Goal: Information Seeking & Learning: Check status

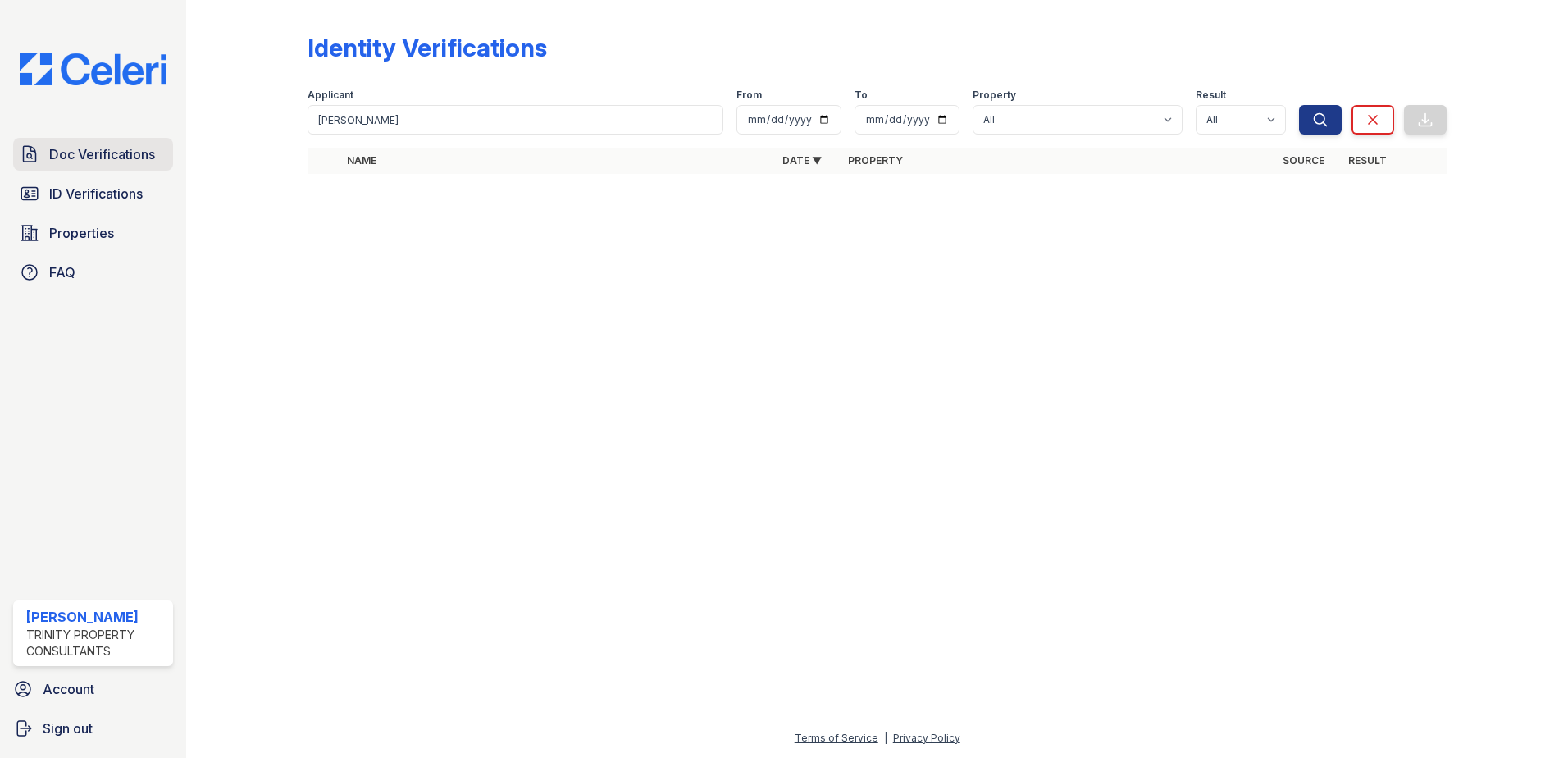
click at [102, 160] on span "Doc Verifications" at bounding box center [102, 154] width 106 height 19
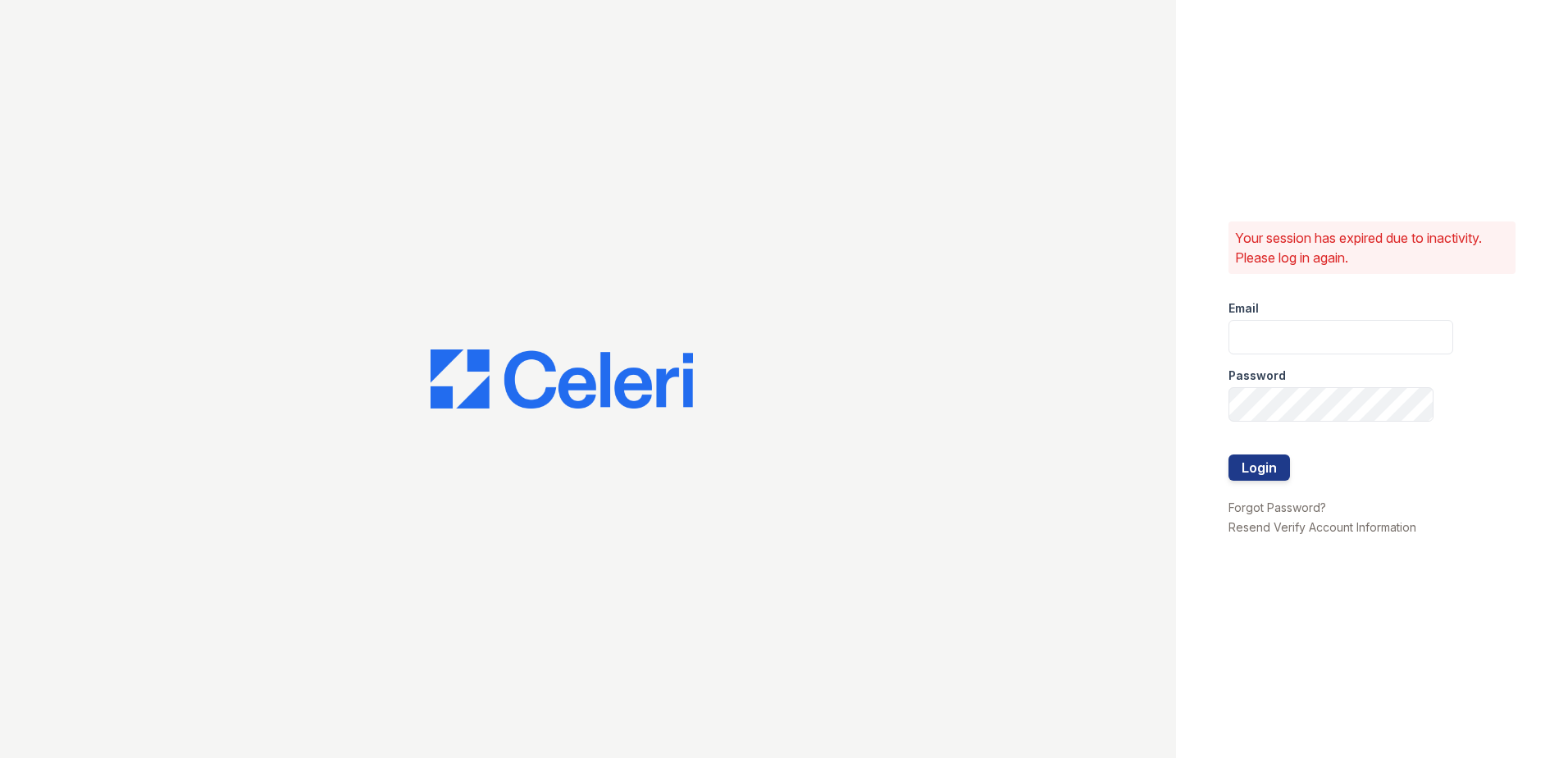
type input "kpartee@trinity-pm.com"
click at [1262, 465] on button "Login" at bounding box center [1260, 467] width 62 height 26
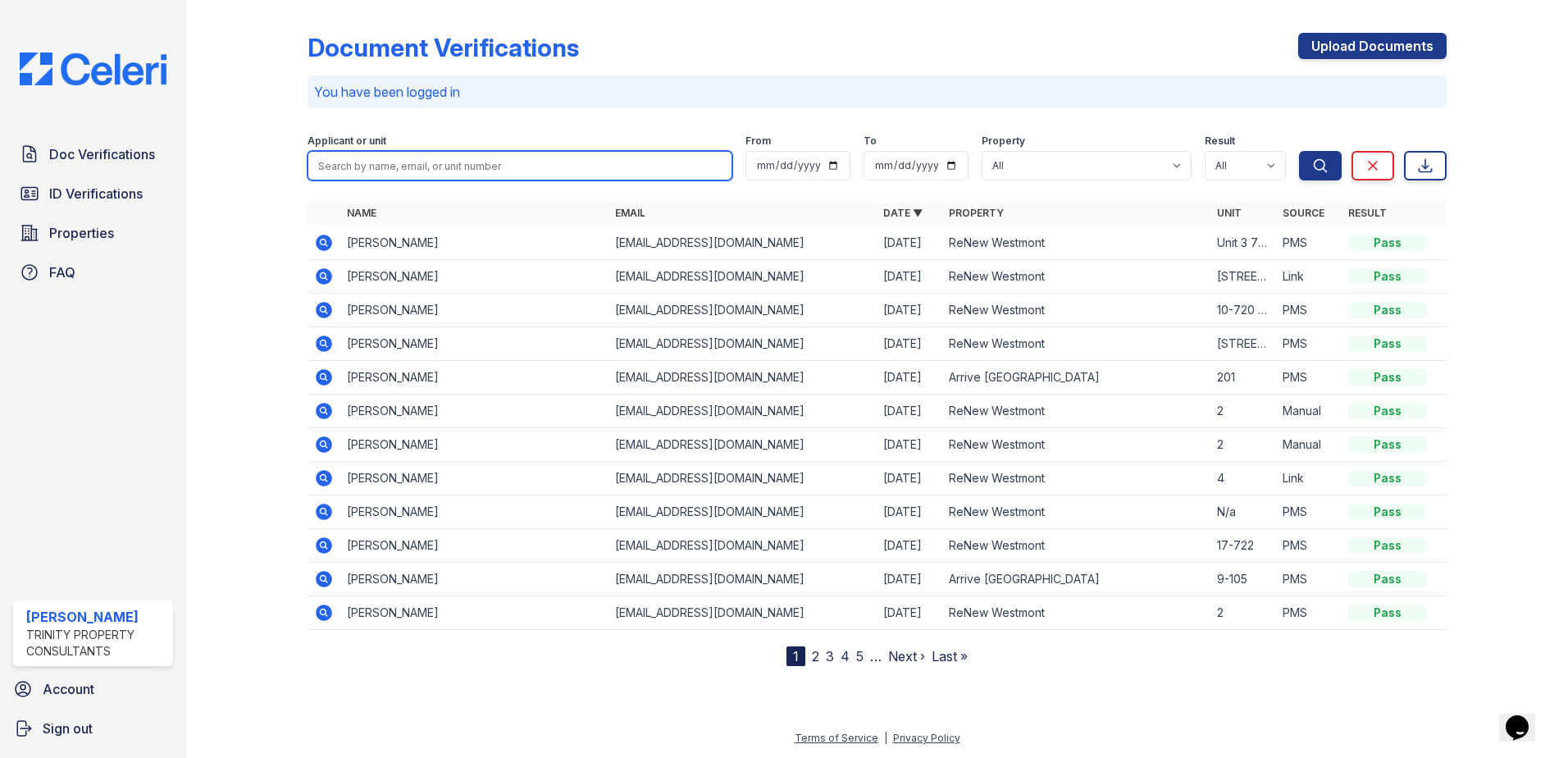
click at [419, 167] on input "search" at bounding box center [520, 165] width 425 height 29
type input "akhila"
click at [1299, 151] on button "Search" at bounding box center [1320, 165] width 42 height 29
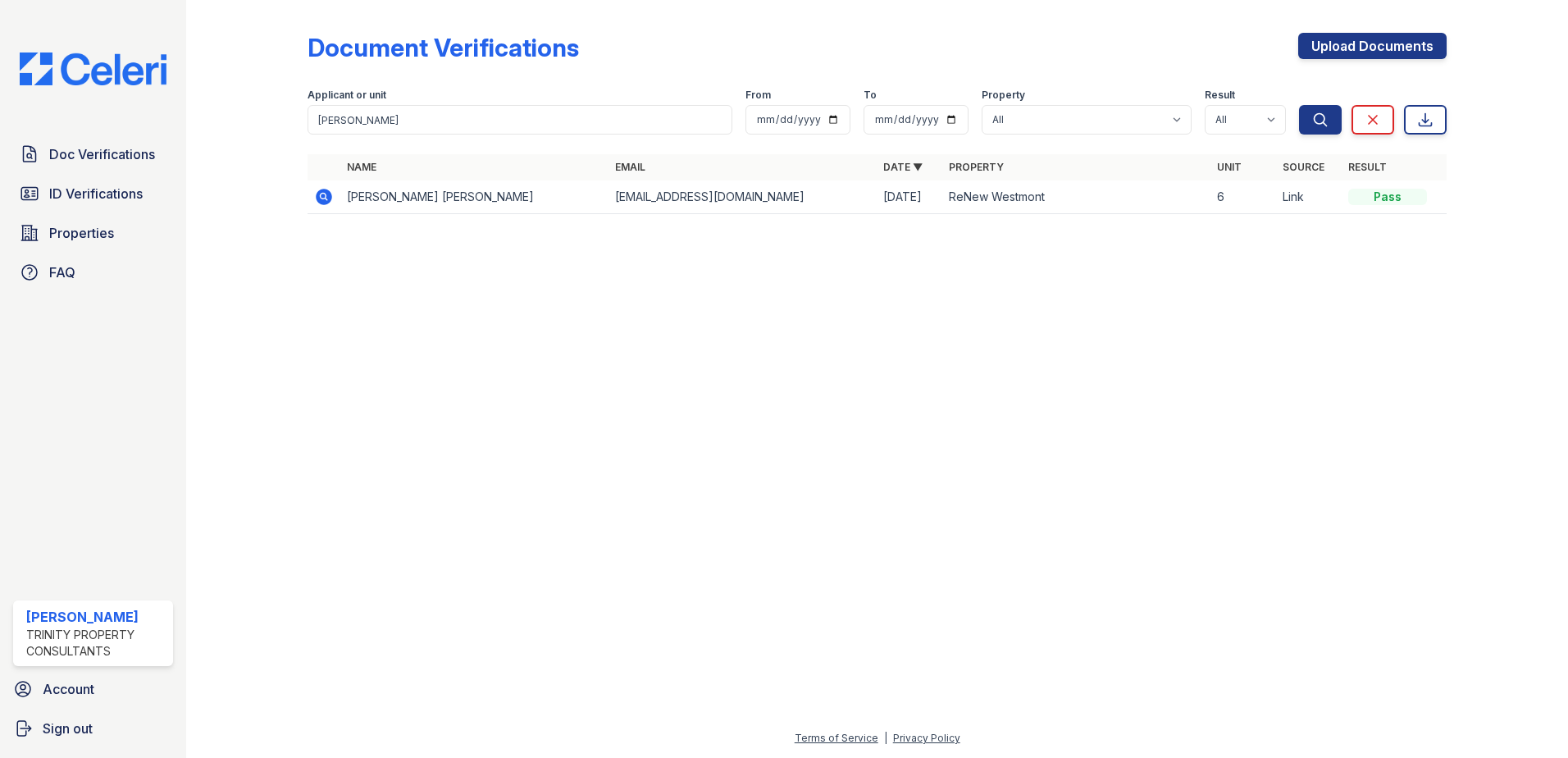
click at [325, 196] on icon at bounding box center [323, 197] width 19 height 19
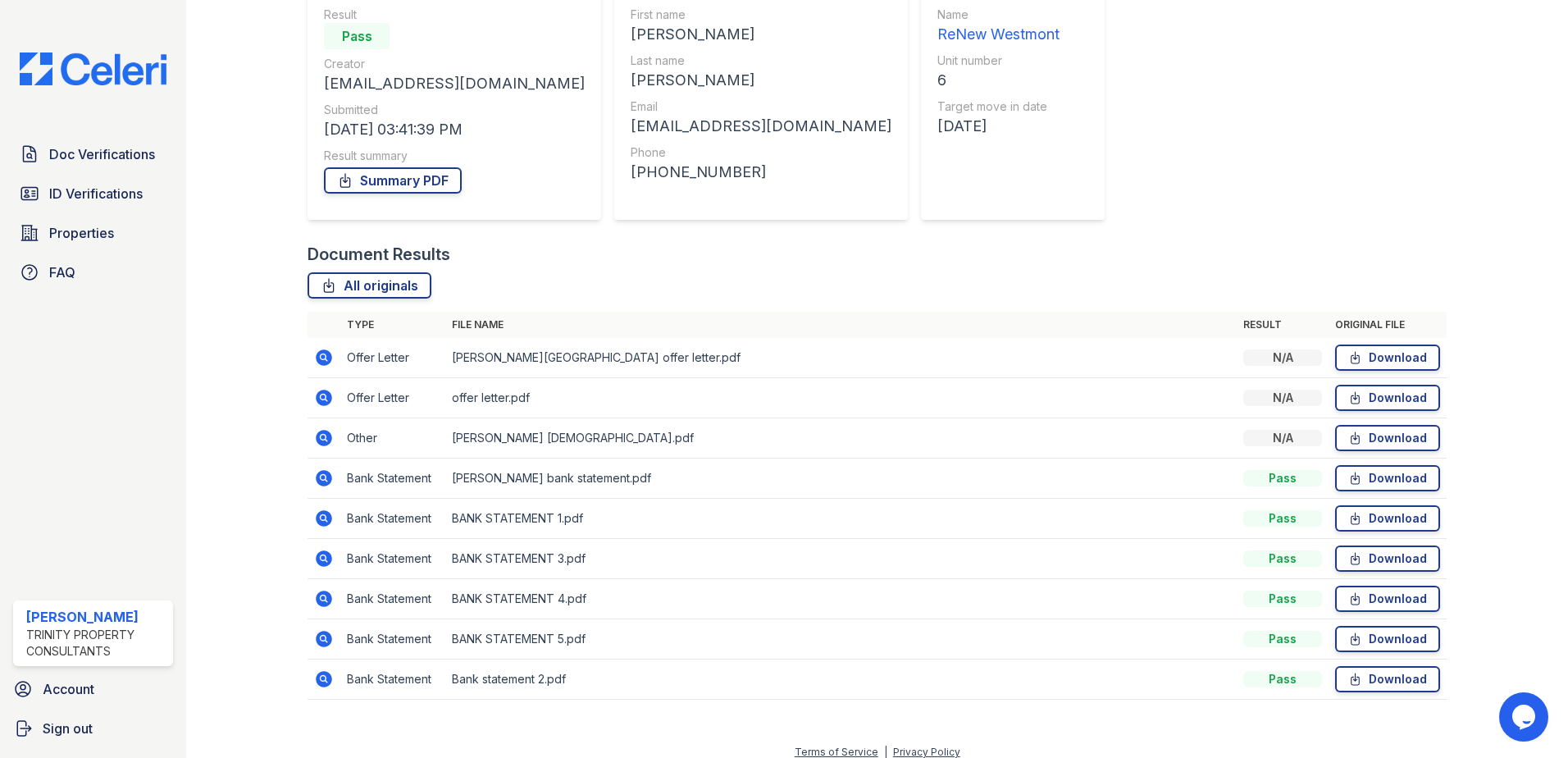
scroll to position [164, 0]
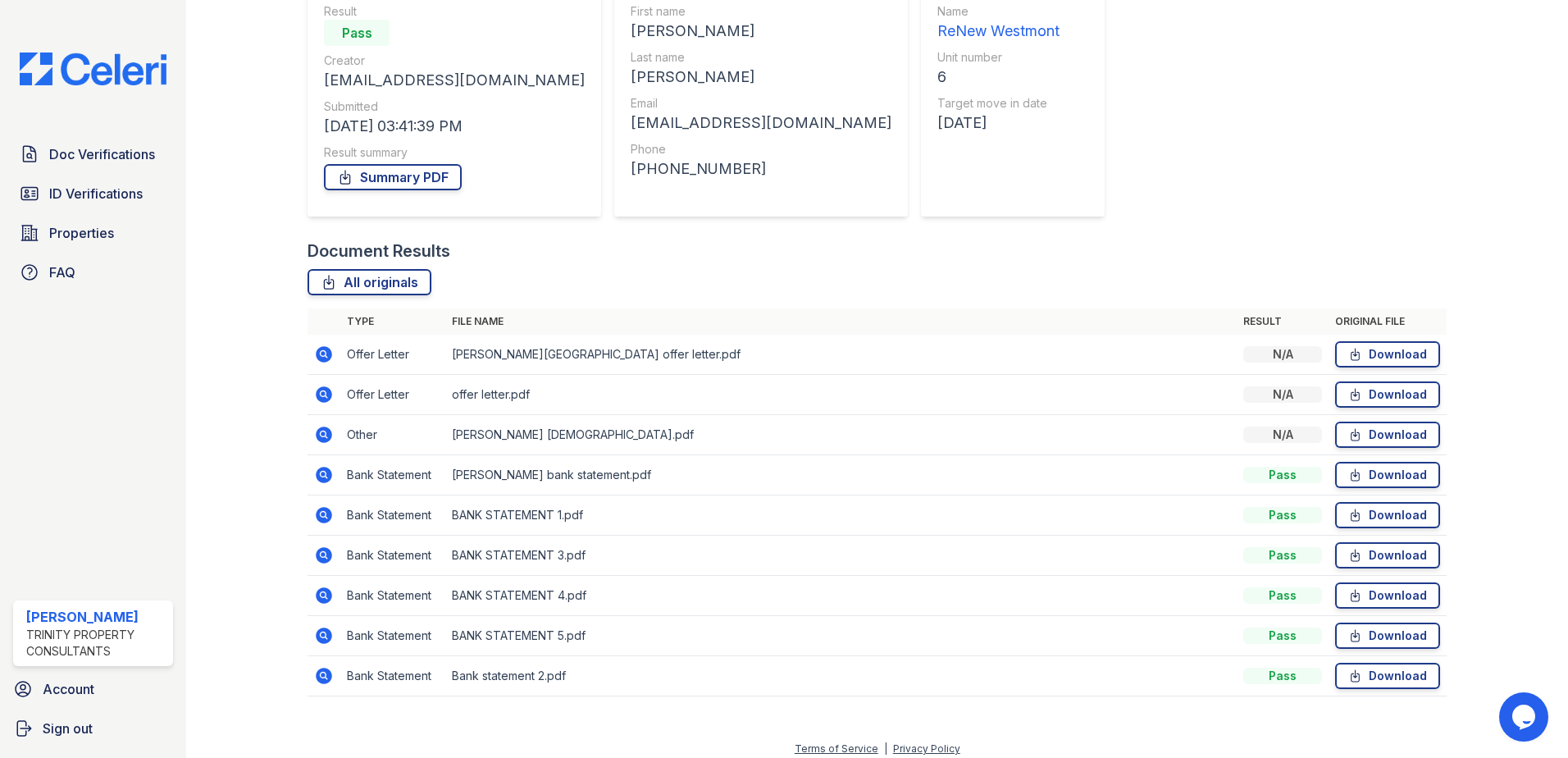
click at [322, 518] on icon at bounding box center [323, 515] width 17 height 17
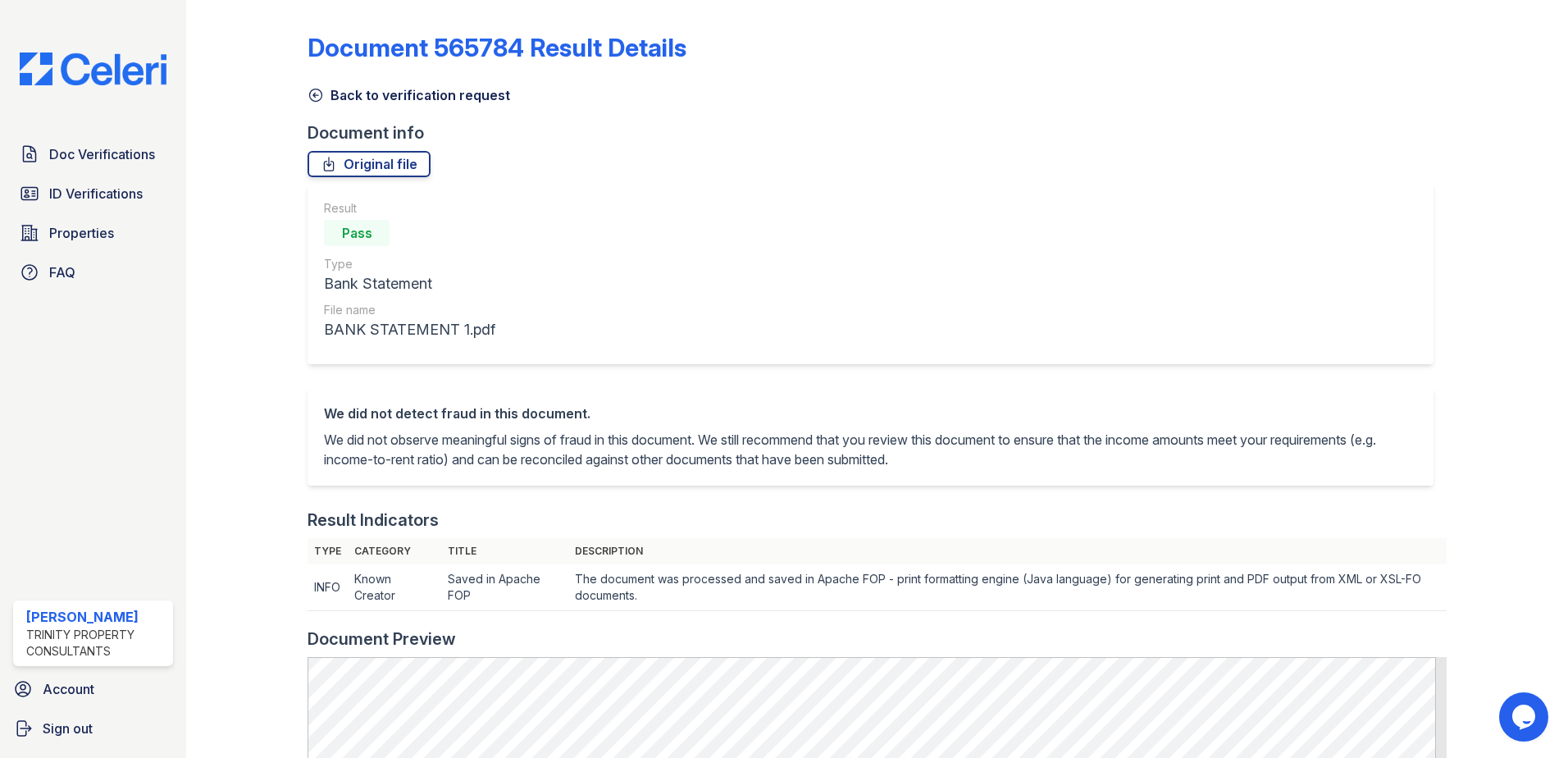
click at [340, 96] on link "Back to verification request" at bounding box center [409, 95] width 203 height 19
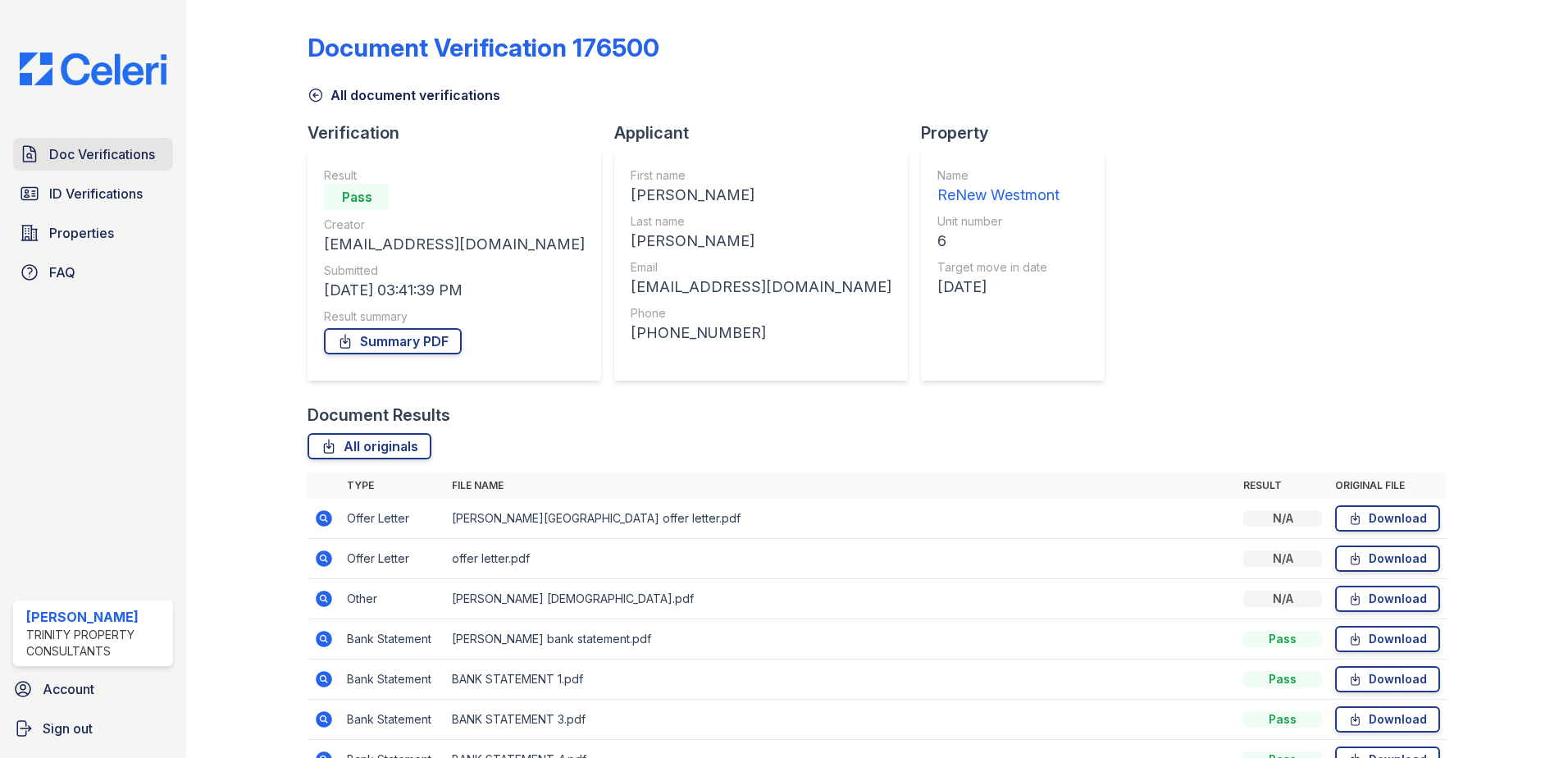
click at [102, 159] on span "Doc Verifications" at bounding box center [102, 154] width 106 height 19
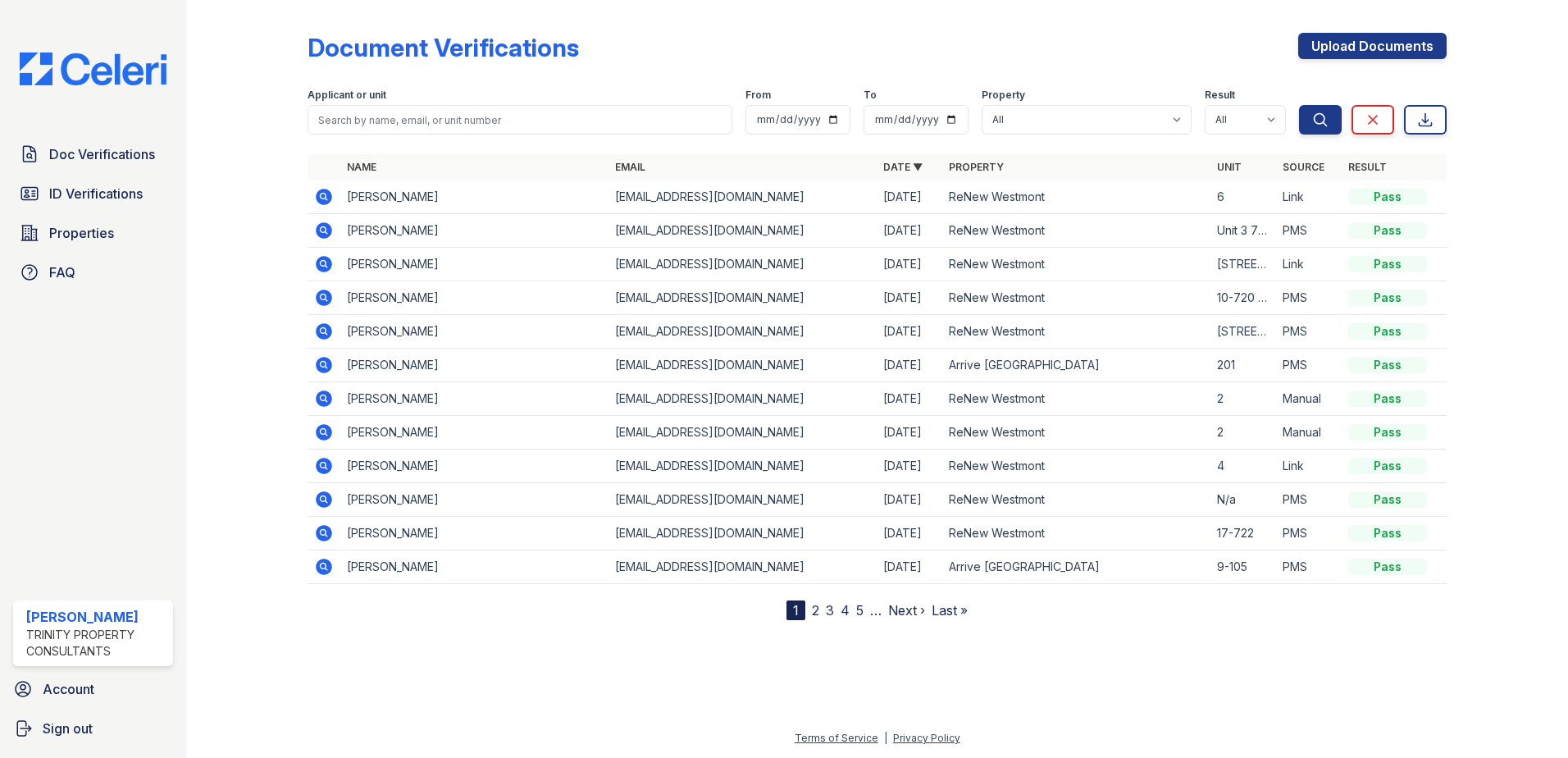
click at [322, 199] on icon at bounding box center [323, 197] width 17 height 17
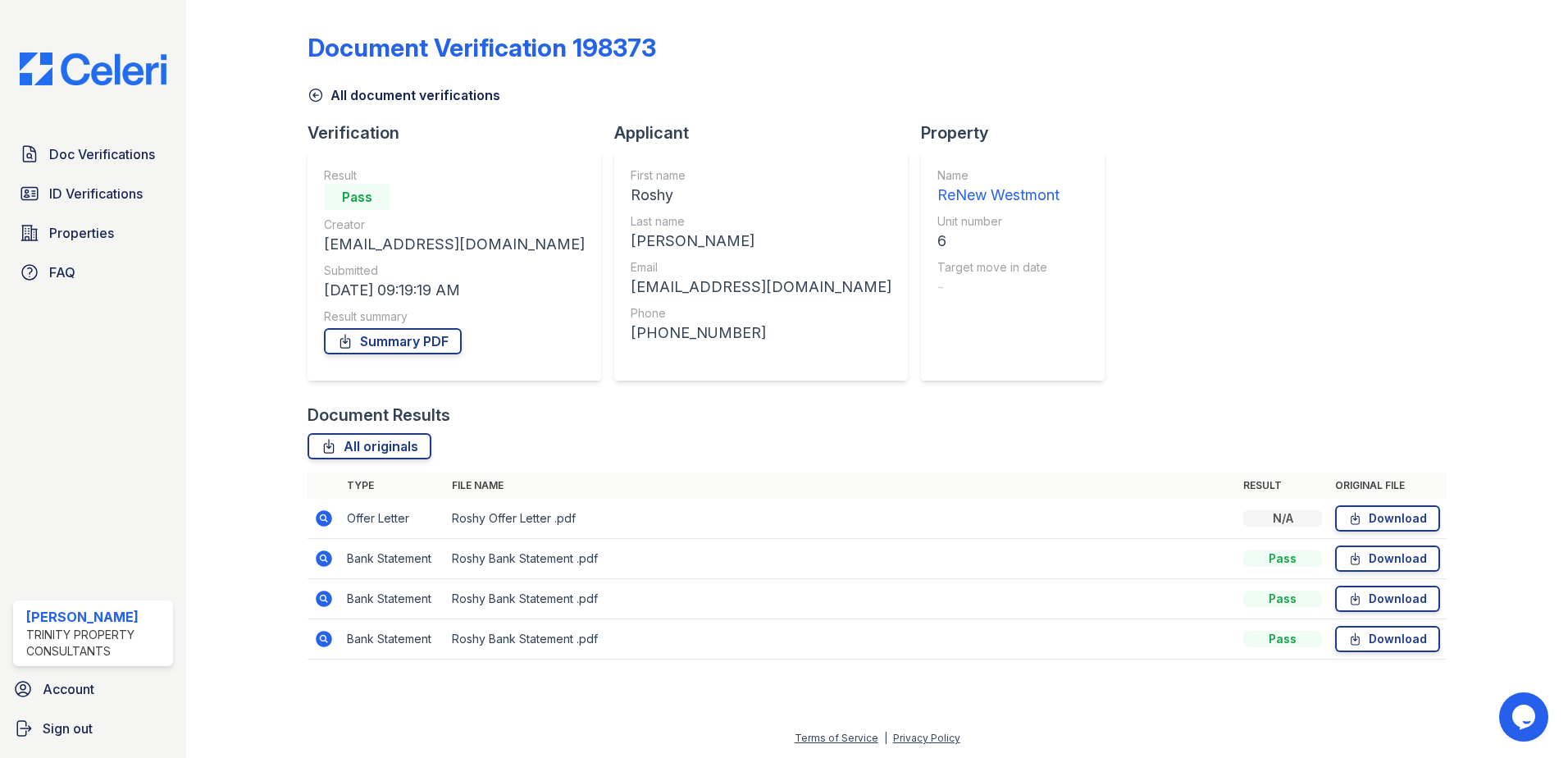
click at [319, 522] on icon at bounding box center [323, 518] width 17 height 17
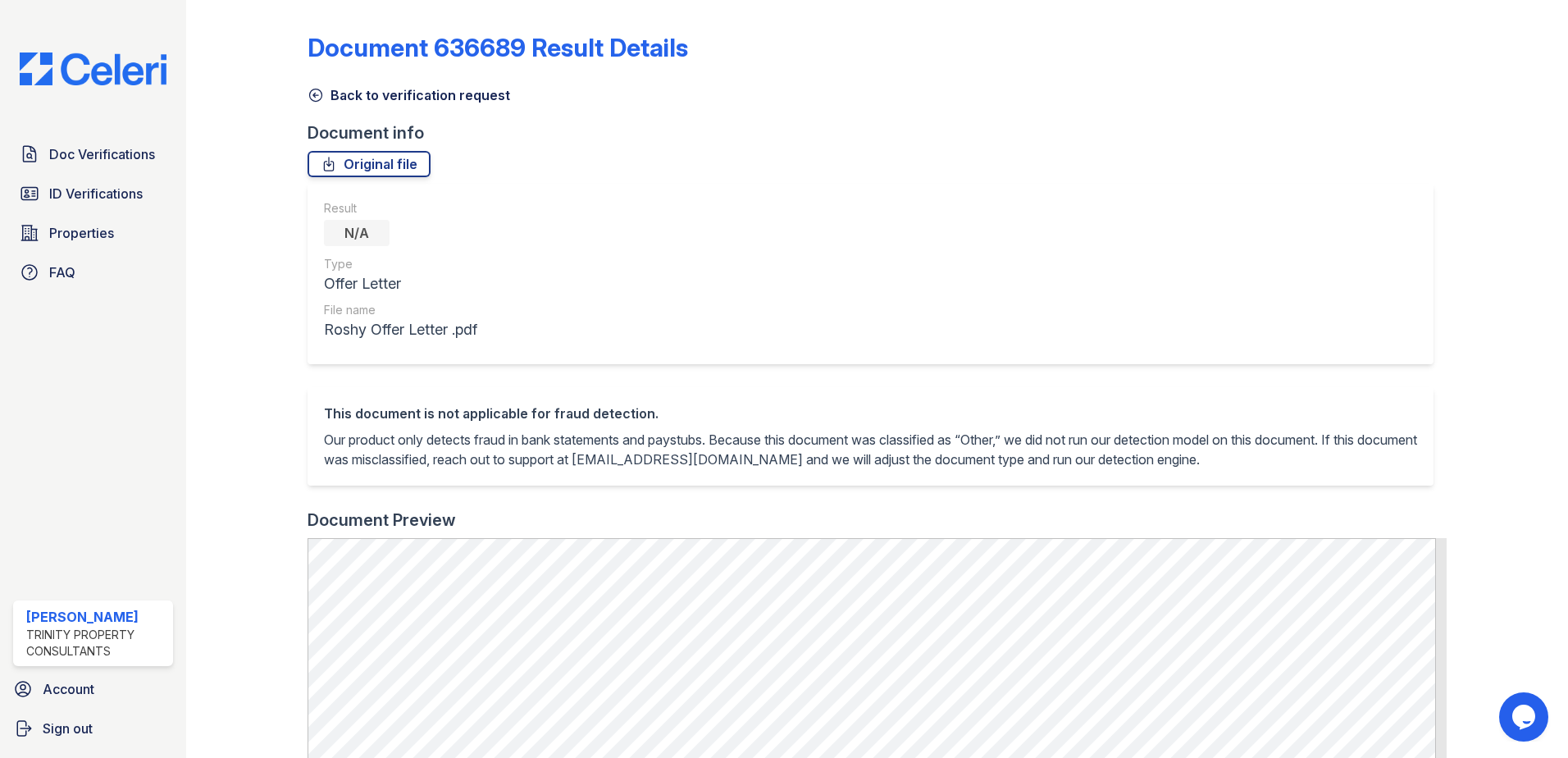
click at [360, 90] on link "Back to verification request" at bounding box center [409, 95] width 203 height 19
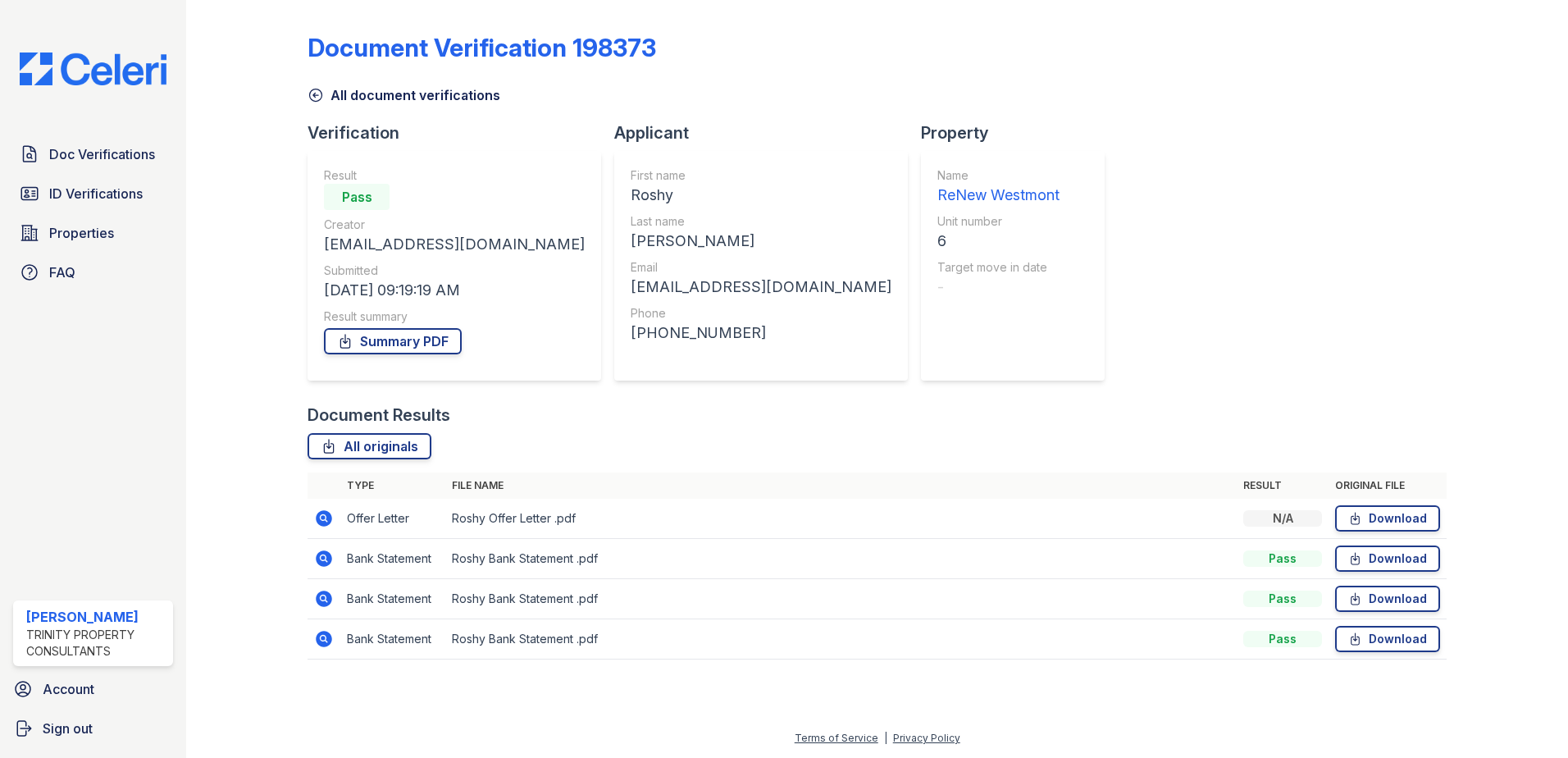
click at [323, 565] on icon at bounding box center [323, 558] width 17 height 17
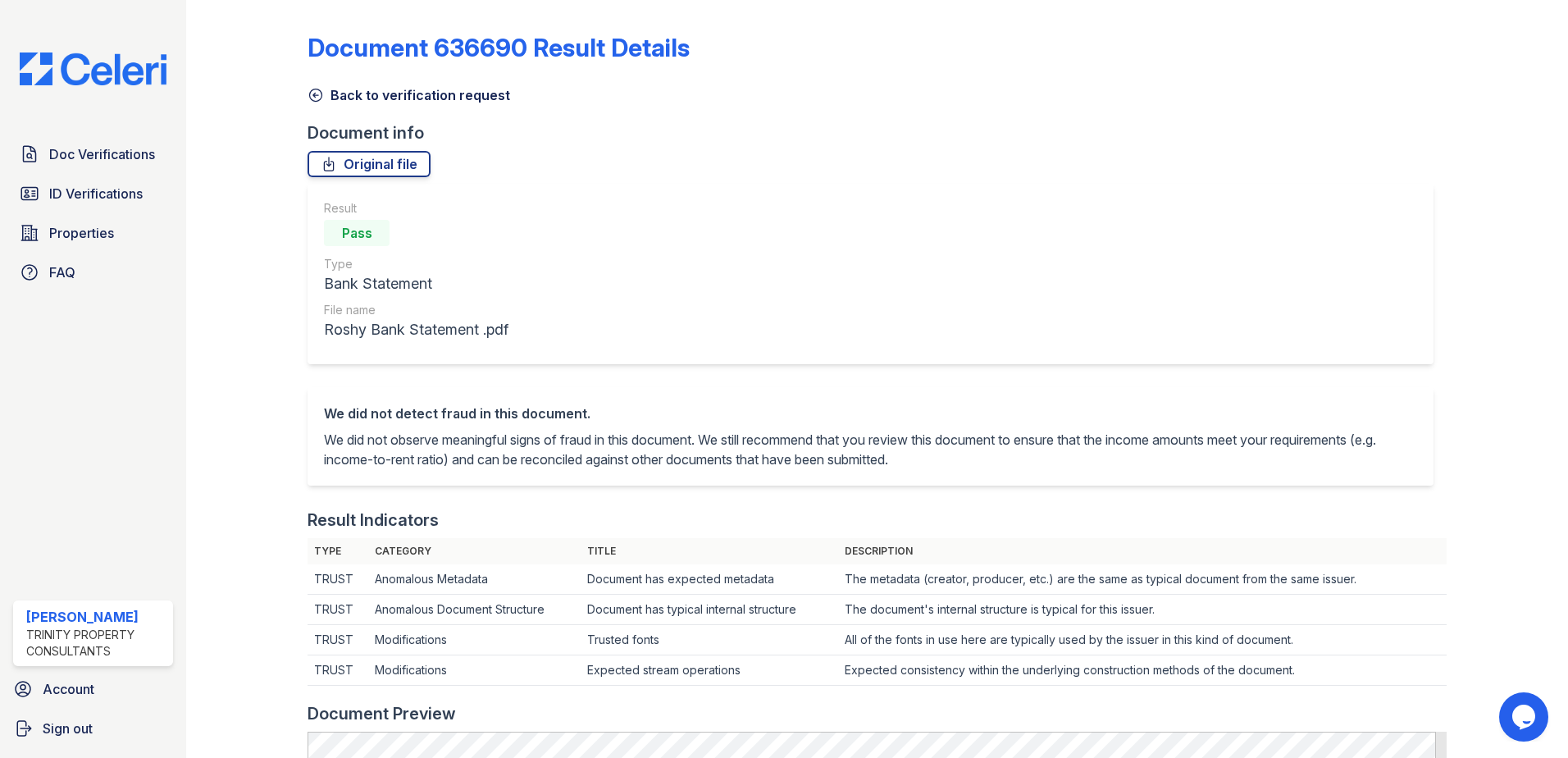
click at [353, 98] on link "Back to verification request" at bounding box center [409, 95] width 203 height 19
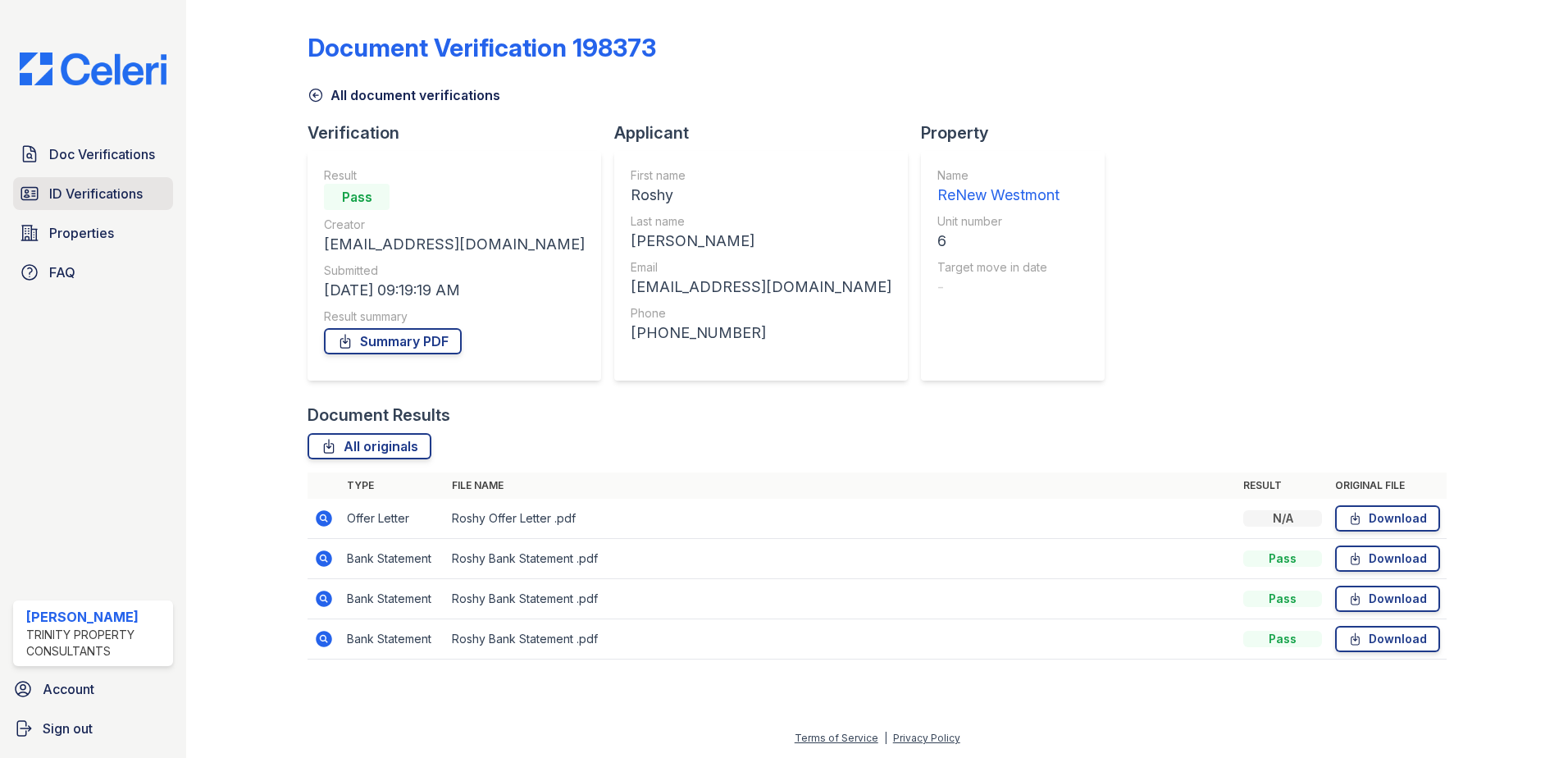
click at [100, 195] on span "ID Verifications" at bounding box center [96, 193] width 93 height 19
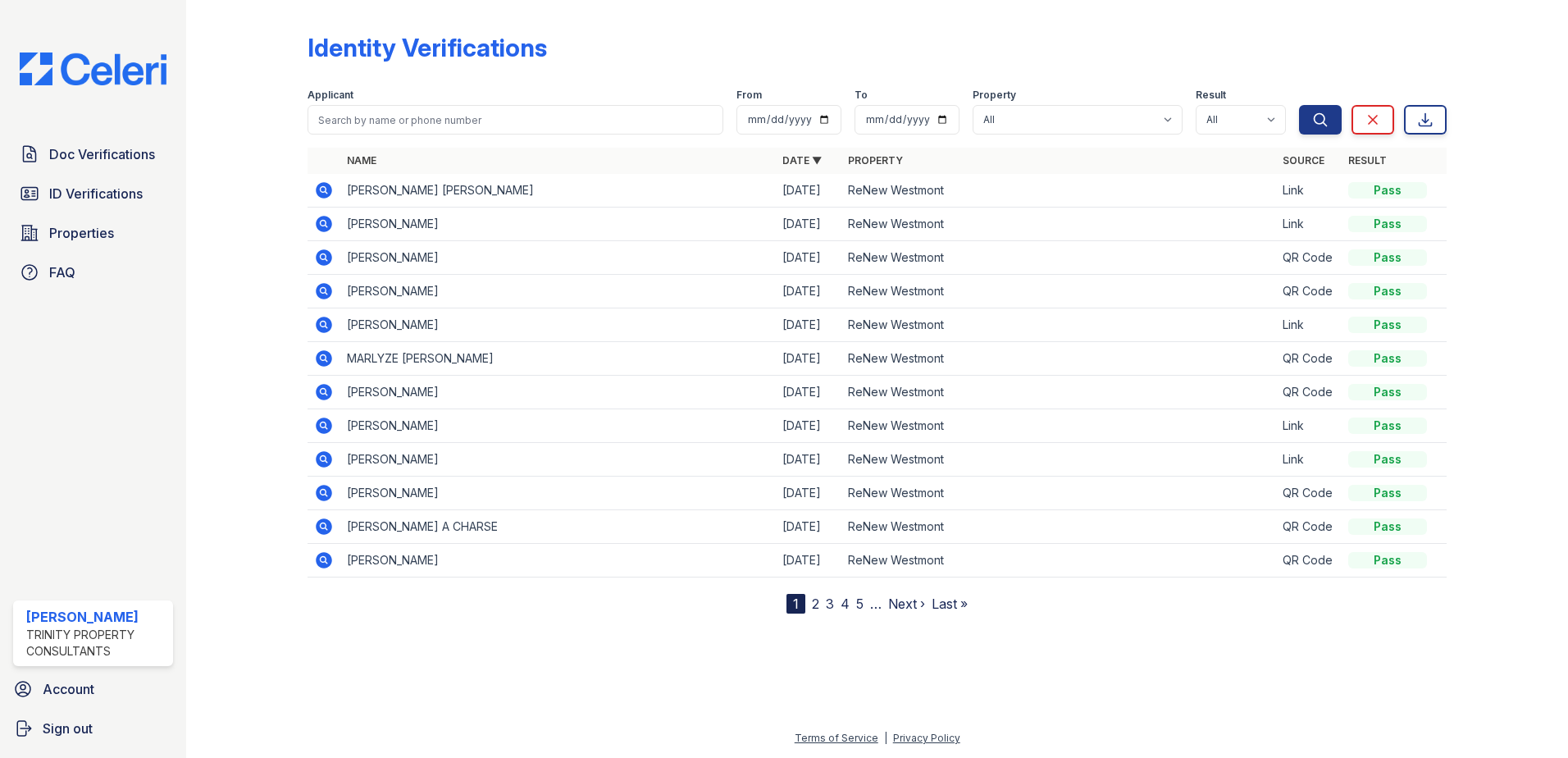
click at [323, 219] on icon at bounding box center [323, 224] width 19 height 19
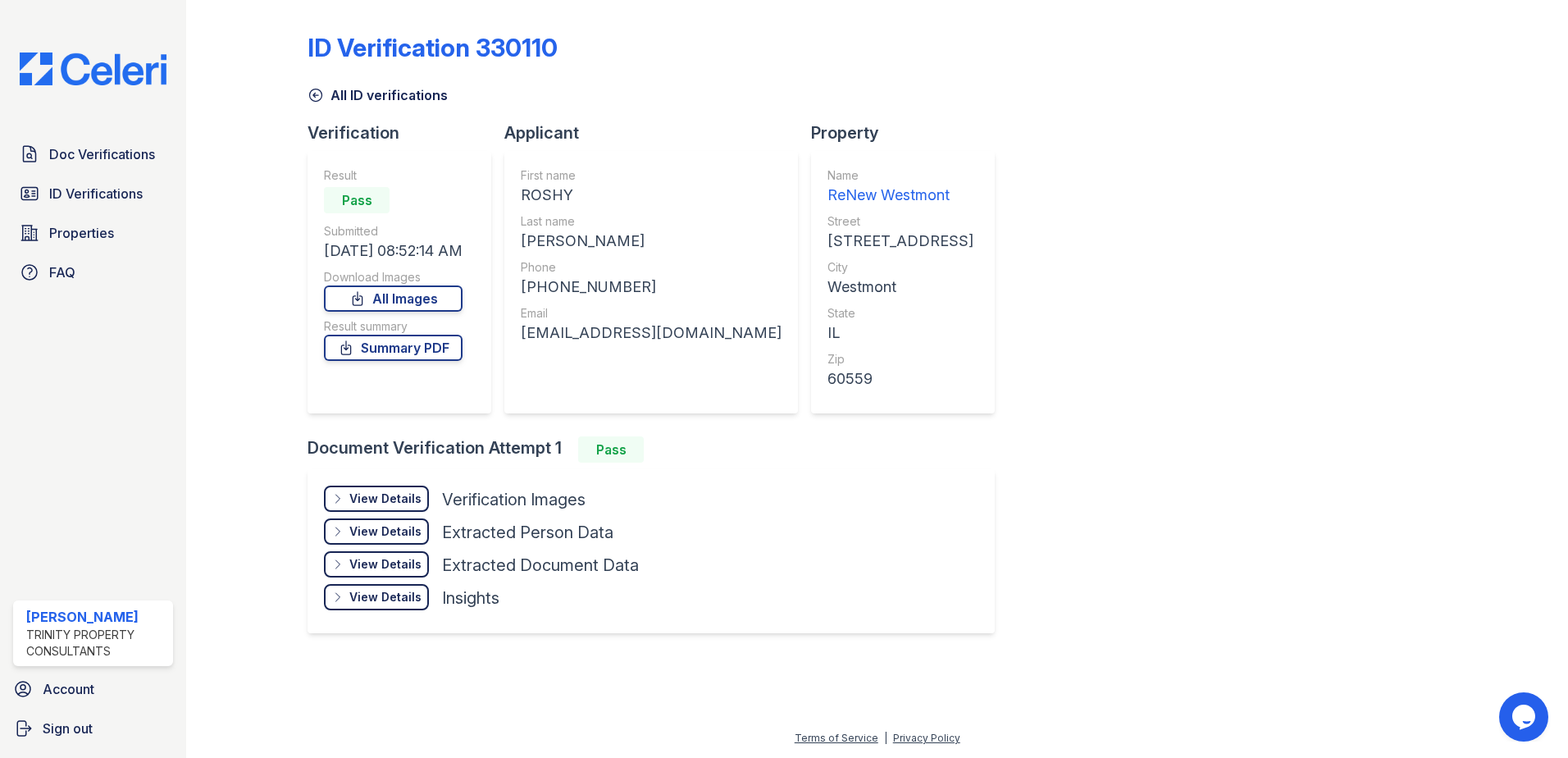
click at [363, 496] on div "View Details" at bounding box center [385, 498] width 72 height 17
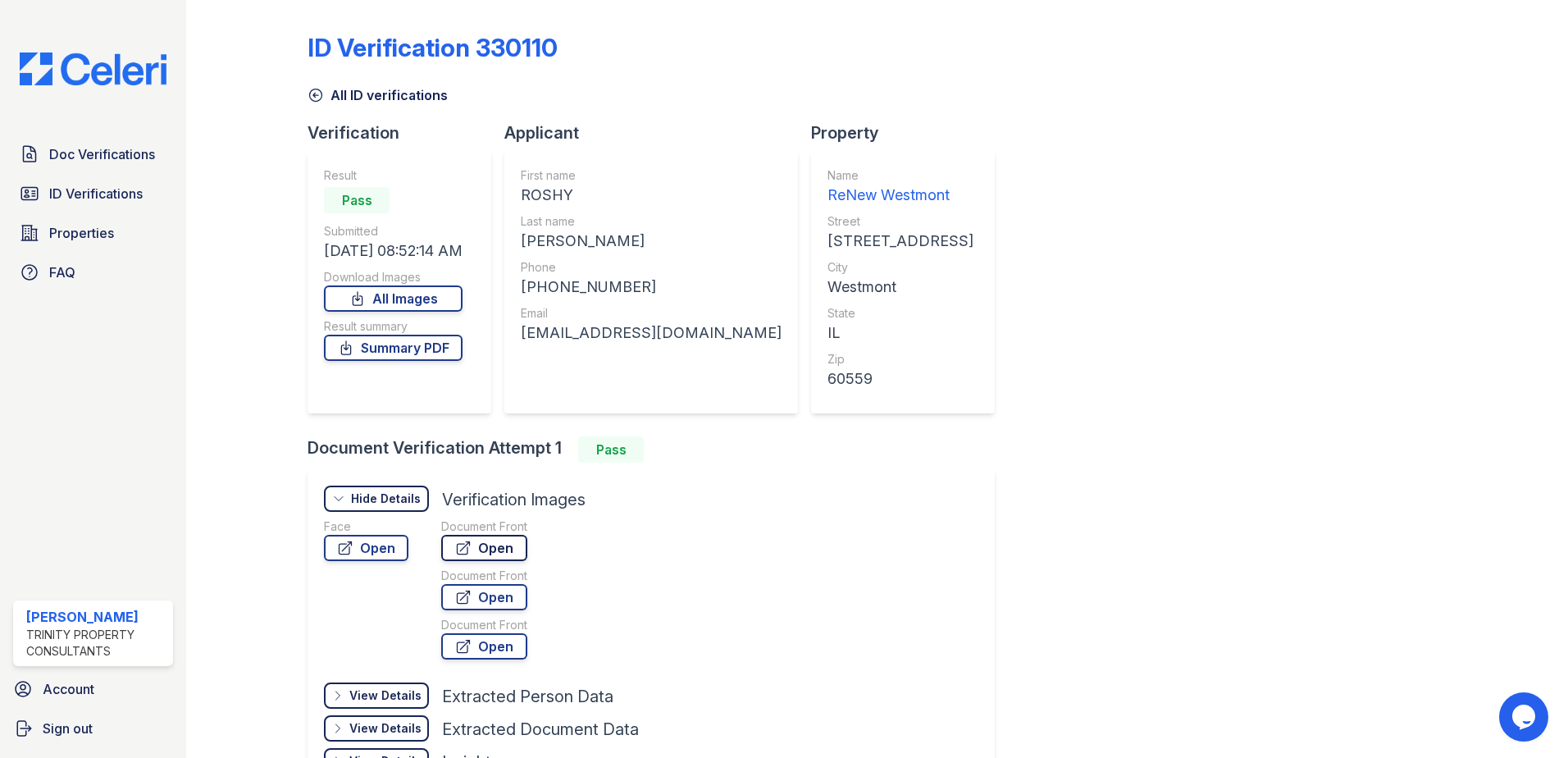
click at [487, 553] on link "Open" at bounding box center [484, 548] width 86 height 26
click at [366, 94] on link "All ID verifications" at bounding box center [377, 95] width 140 height 19
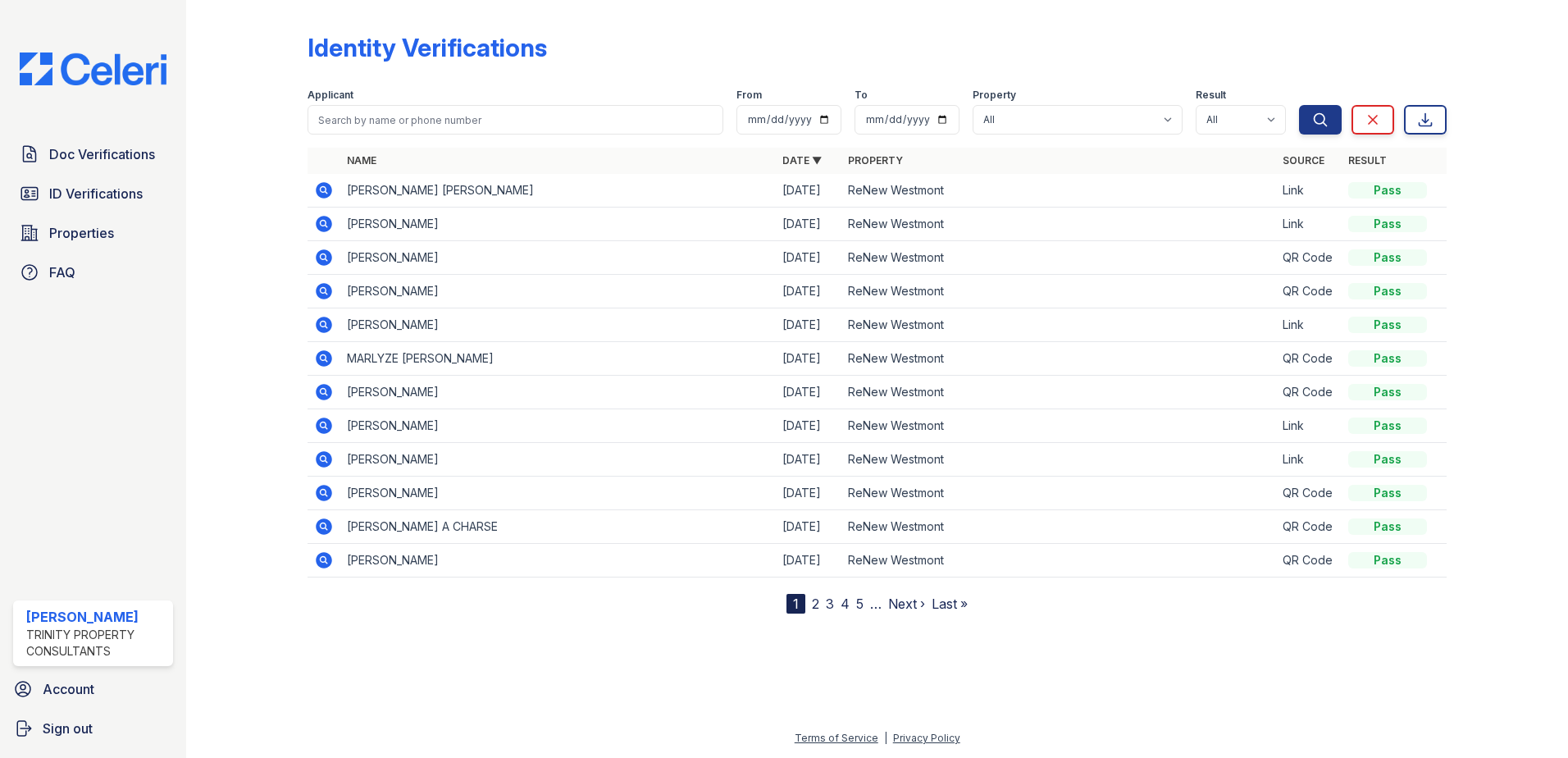
click at [326, 193] on icon at bounding box center [323, 190] width 19 height 19
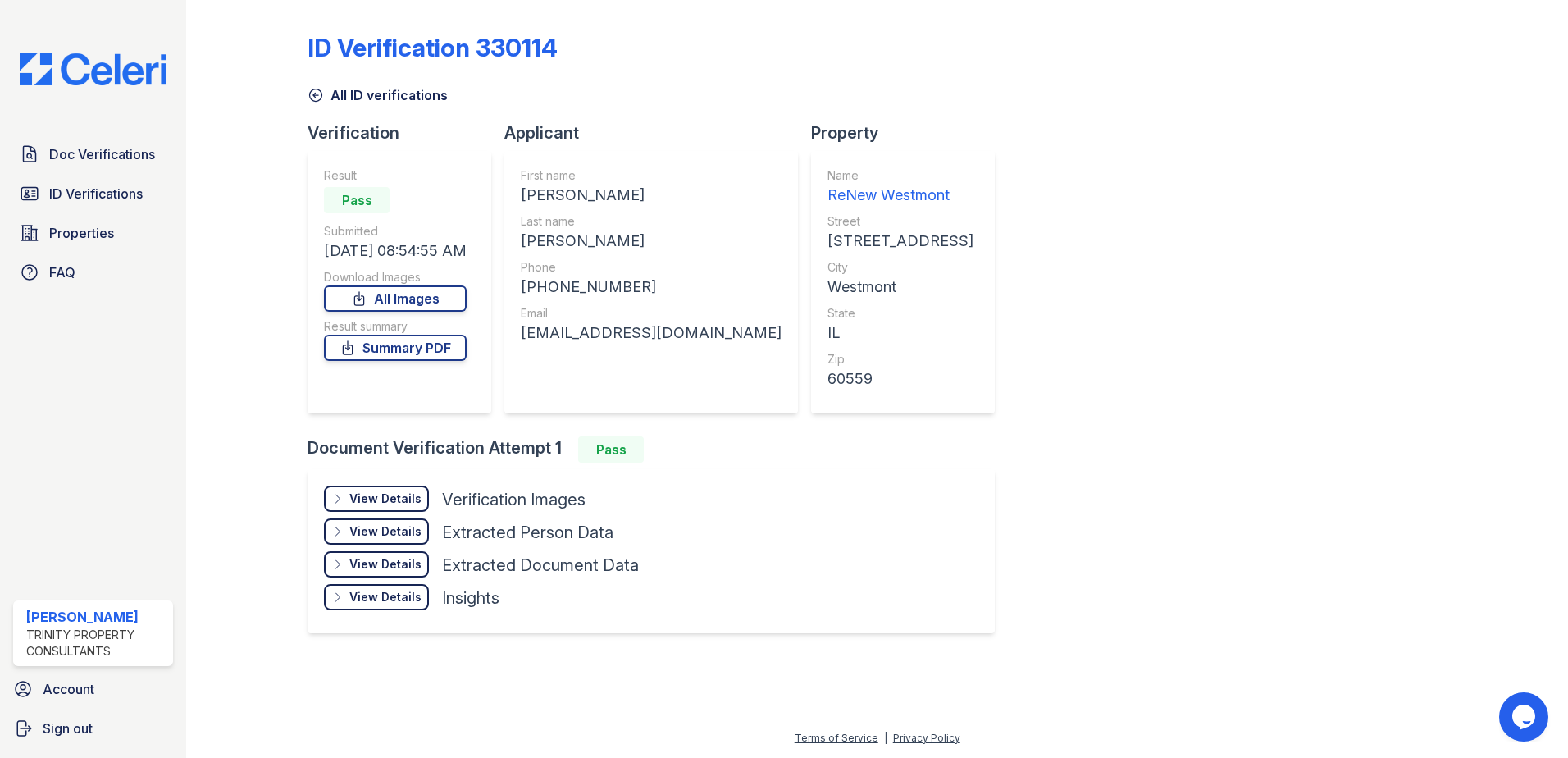
click at [357, 510] on div "View Details Details" at bounding box center [375, 499] width 105 height 26
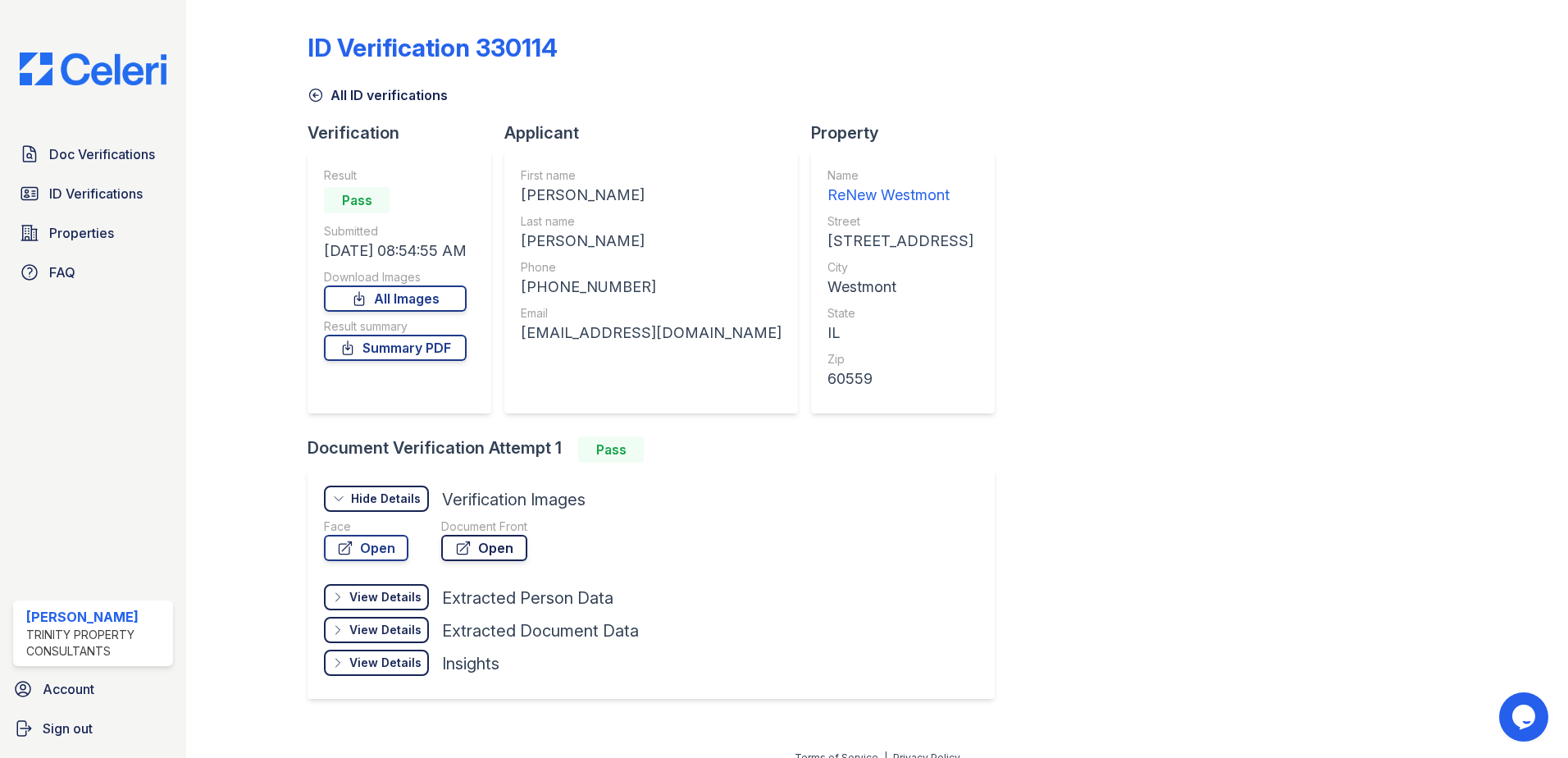
click at [467, 546] on icon at bounding box center [463, 547] width 17 height 17
click at [112, 163] on span "Doc Verifications" at bounding box center [102, 154] width 106 height 19
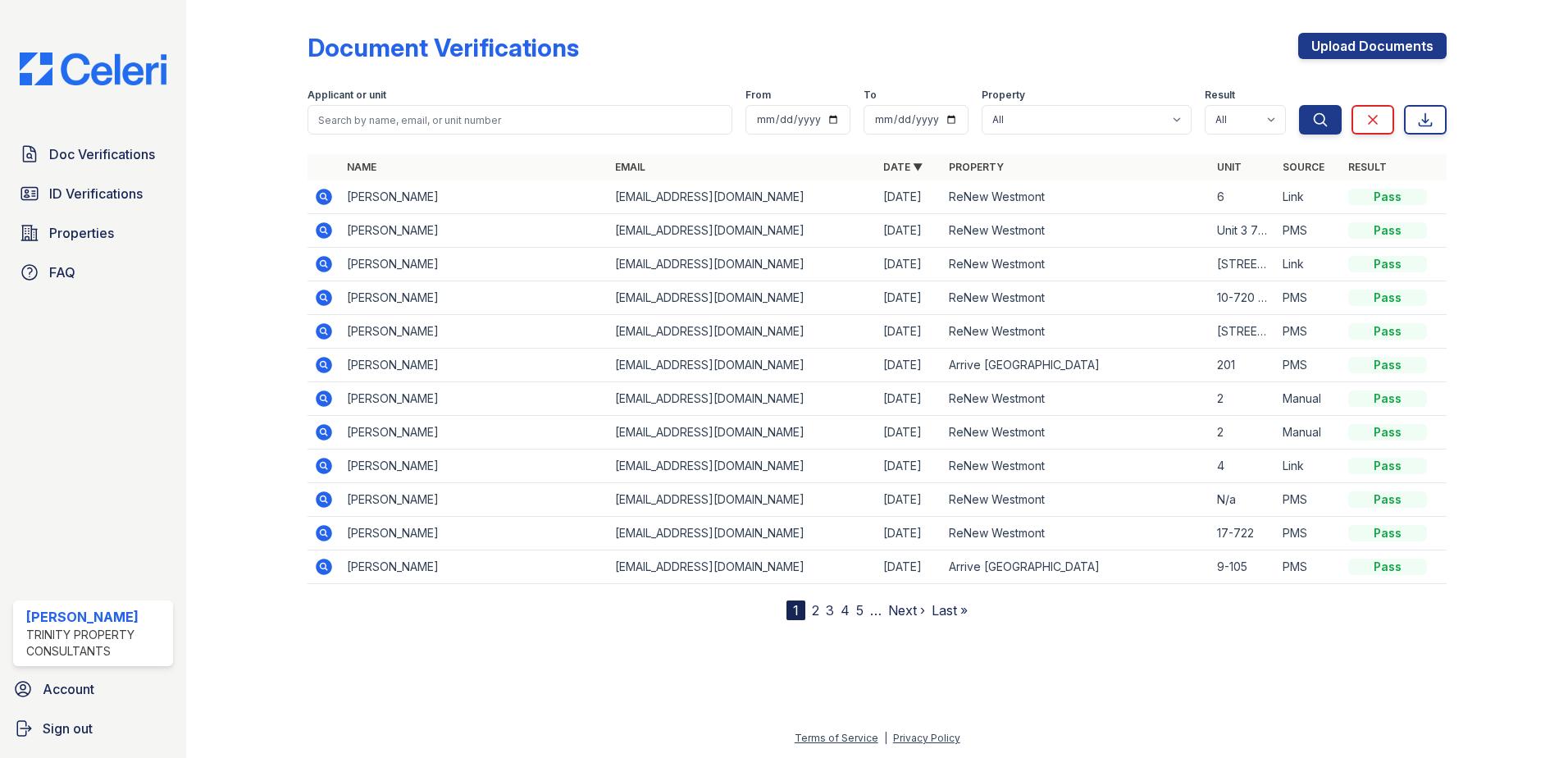
click at [323, 197] on icon at bounding box center [323, 196] width 4 height 4
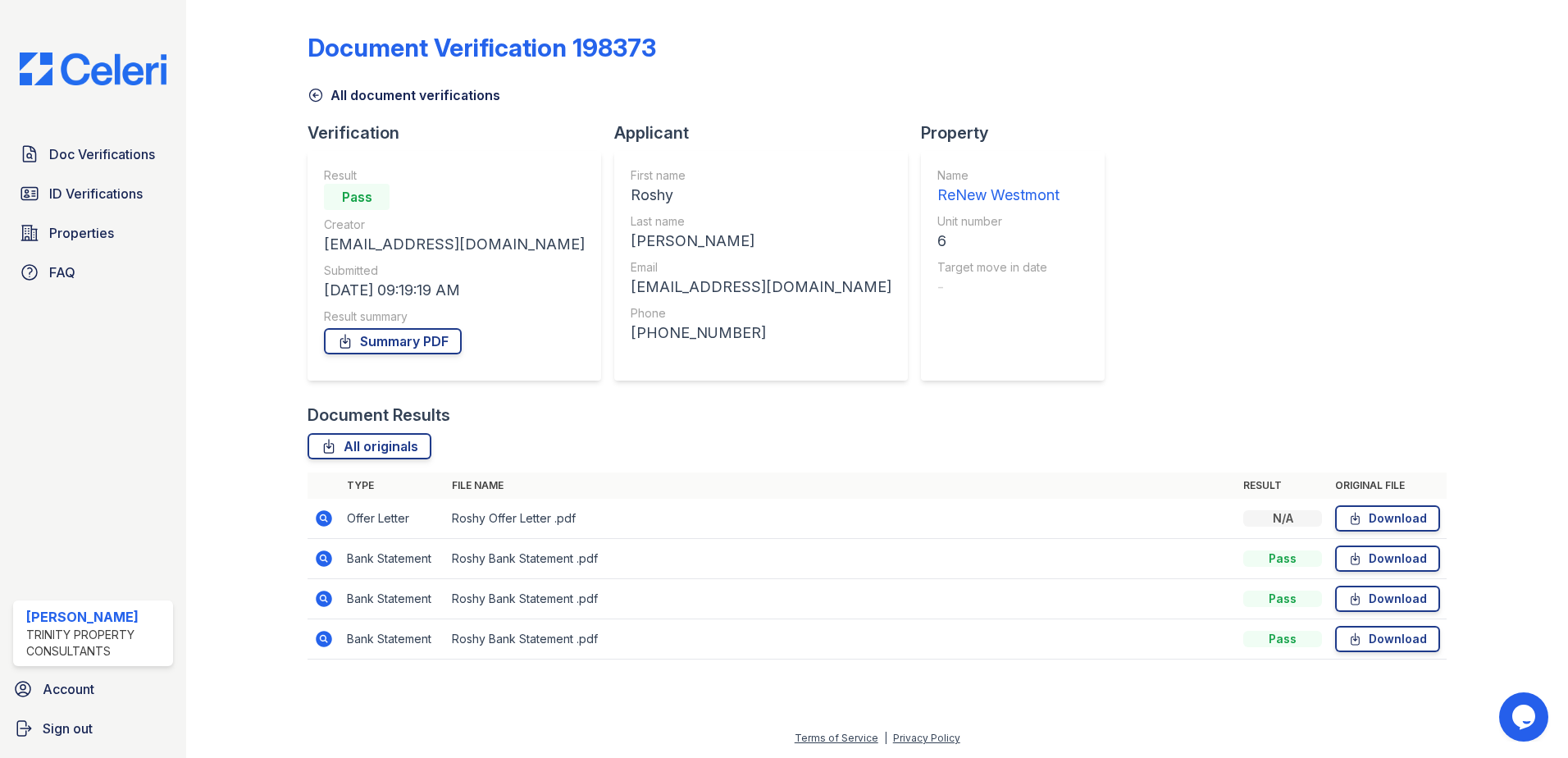
click at [344, 91] on link "All document verifications" at bounding box center [404, 95] width 193 height 19
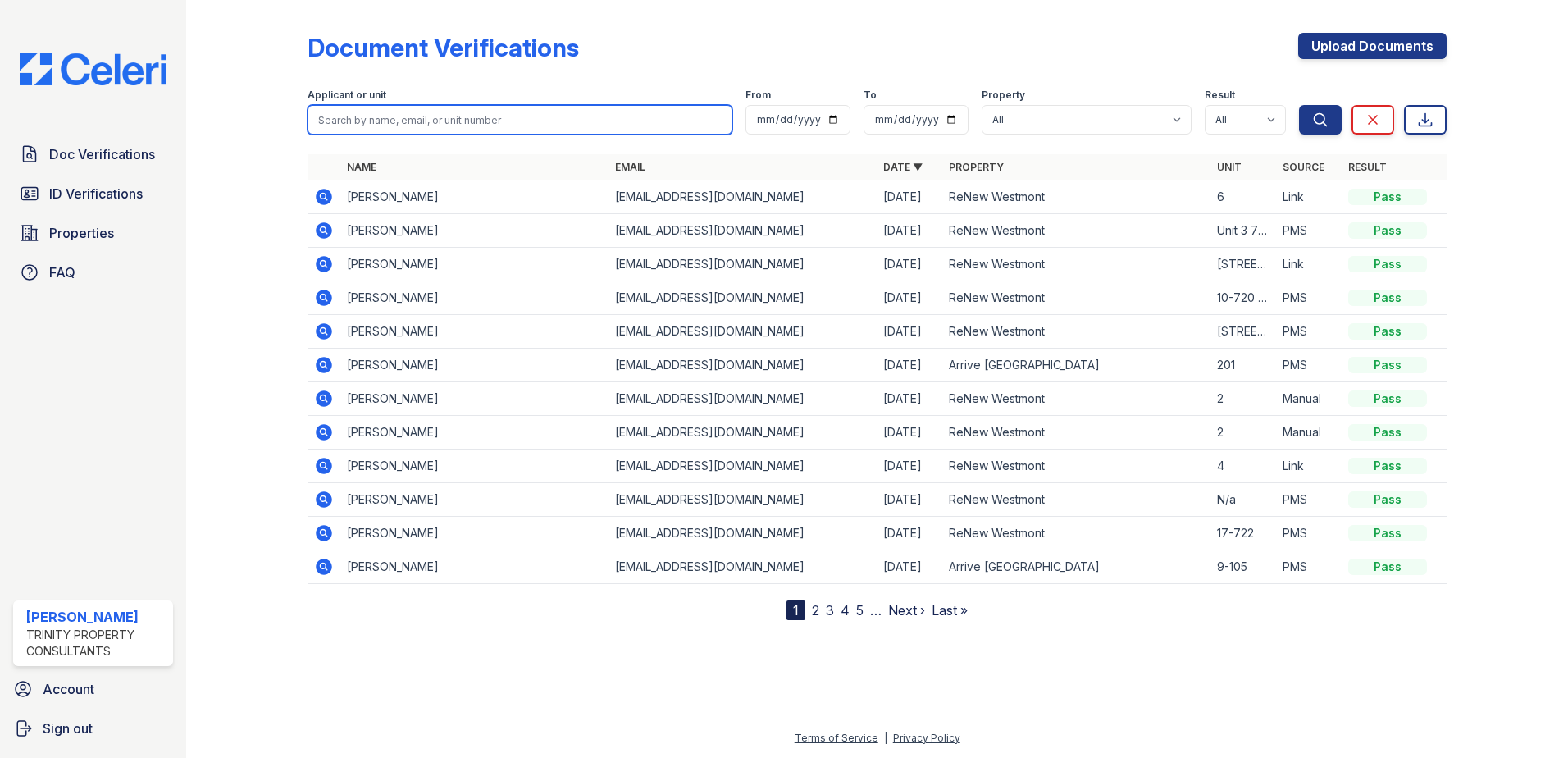
drag, startPoint x: 472, startPoint y: 124, endPoint x: 471, endPoint y: 102, distance: 22.0
click at [472, 123] on input "search" at bounding box center [520, 119] width 425 height 29
type input "aju"
click at [1299, 105] on button "Search" at bounding box center [1320, 119] width 42 height 29
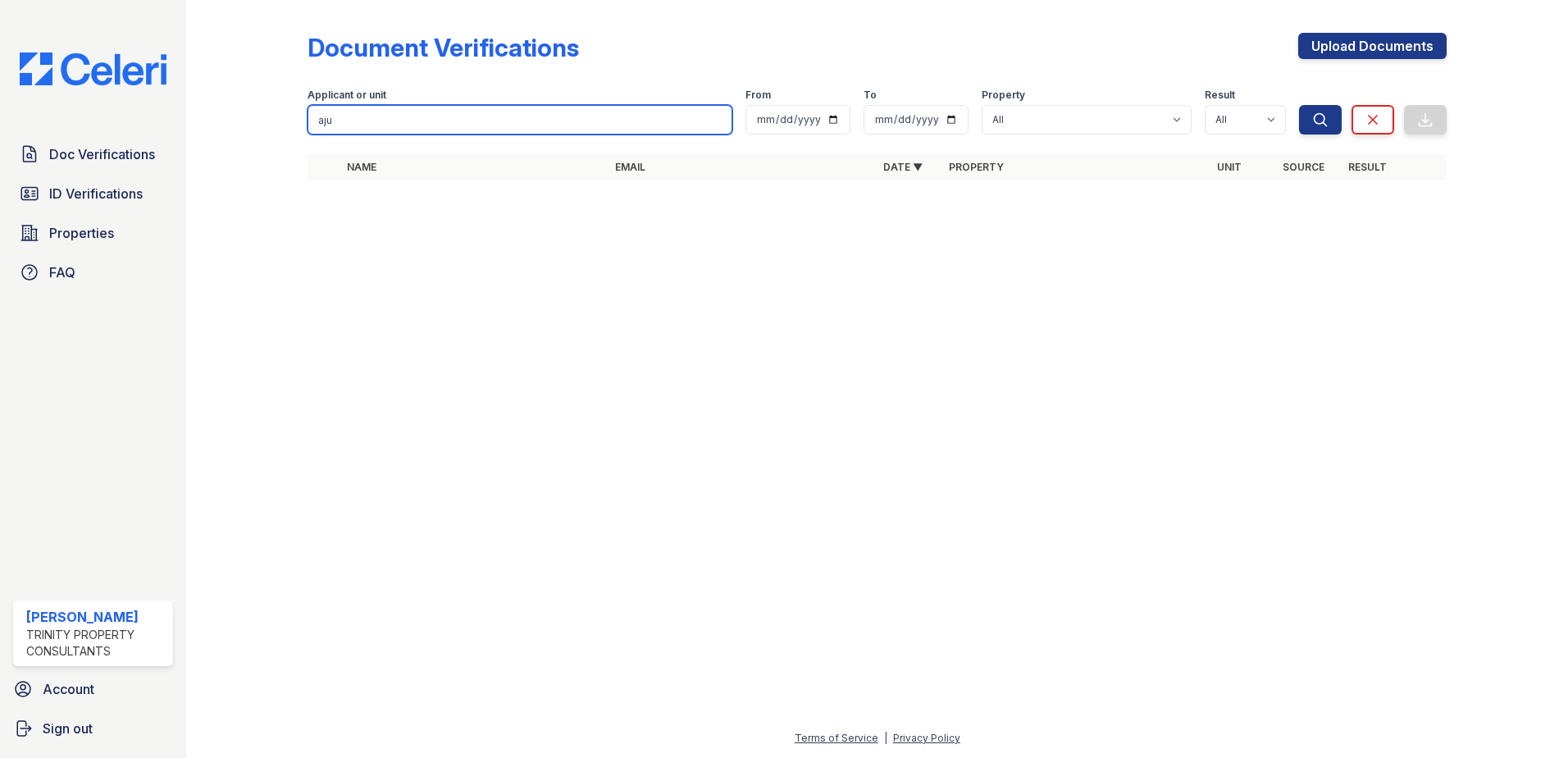
click at [457, 116] on input "aju" at bounding box center [520, 119] width 425 height 29
type input "a"
type input "ashily"
click at [1299, 105] on button "Search" at bounding box center [1320, 119] width 42 height 29
